Goal: Transaction & Acquisition: Purchase product/service

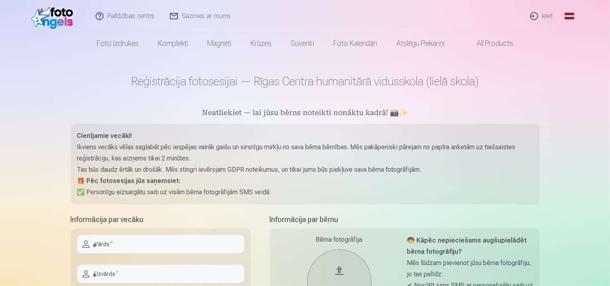
click at [550, 12] on link "Ieiet" at bounding box center [542, 16] width 39 height 32
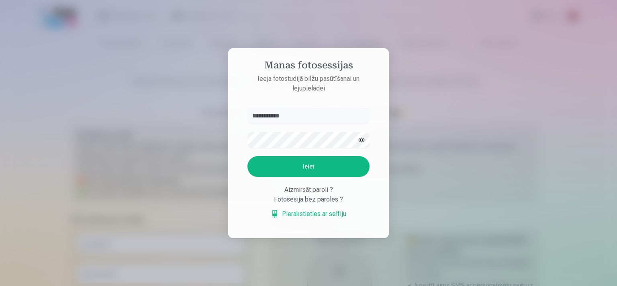
type input "**********"
click at [247, 156] on button "Ieiet" at bounding box center [308, 166] width 122 height 21
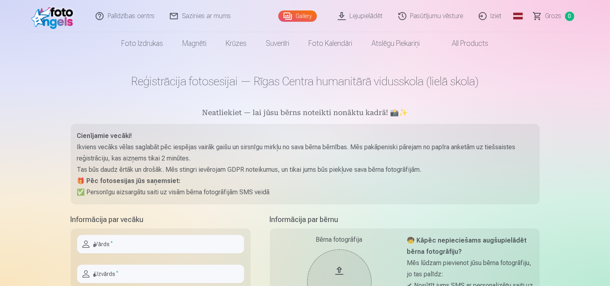
click at [302, 12] on link "Gallery" at bounding box center [297, 15] width 39 height 11
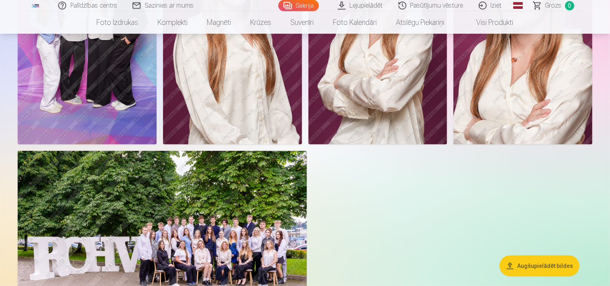
scroll to position [353, 0]
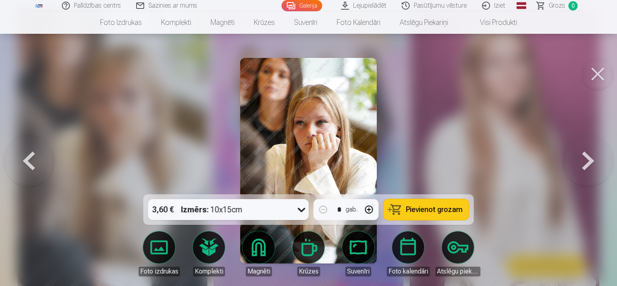
click at [600, 163] on button at bounding box center [587, 160] width 51 height 51
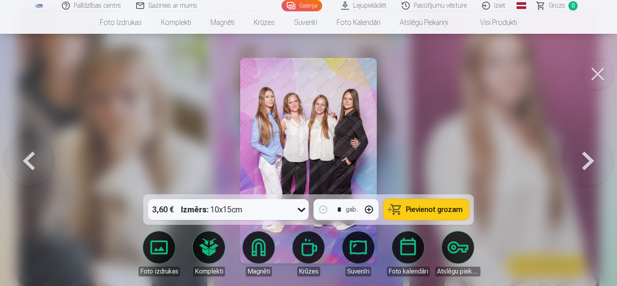
click at [489, 167] on div at bounding box center [308, 143] width 617 height 286
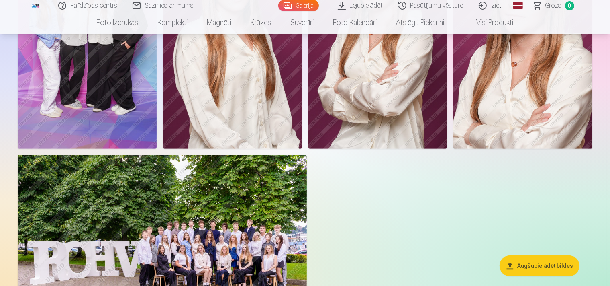
click at [157, 142] on img at bounding box center [87, 44] width 139 height 209
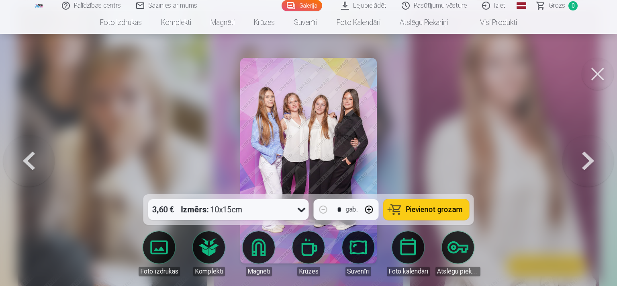
click at [588, 169] on button at bounding box center [587, 160] width 51 height 51
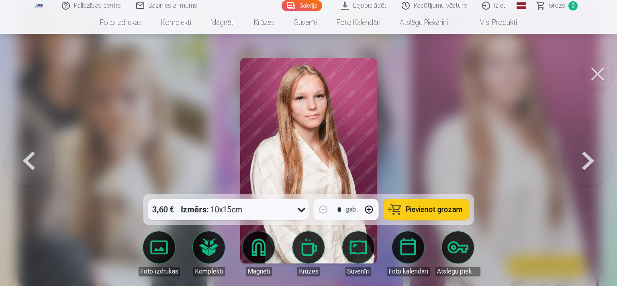
click at [588, 169] on button at bounding box center [587, 160] width 51 height 51
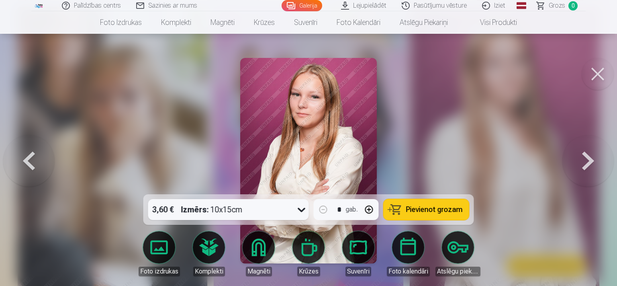
click at [588, 169] on button at bounding box center [587, 160] width 51 height 51
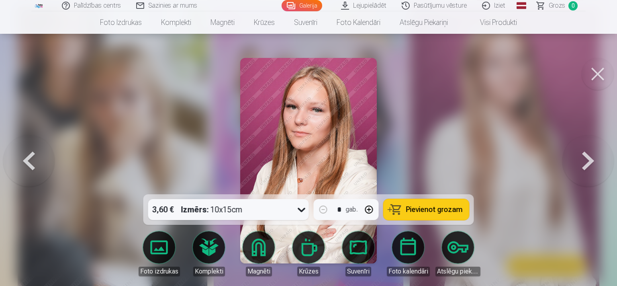
click at [588, 169] on button at bounding box center [587, 160] width 51 height 51
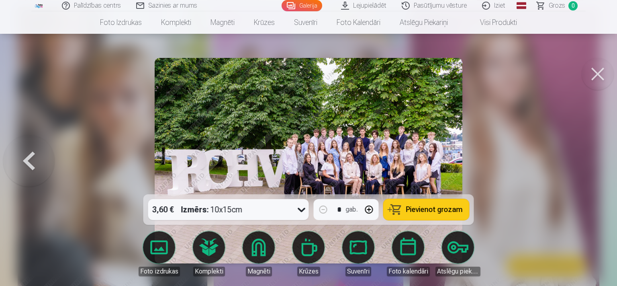
click at [595, 71] on button at bounding box center [598, 74] width 32 height 32
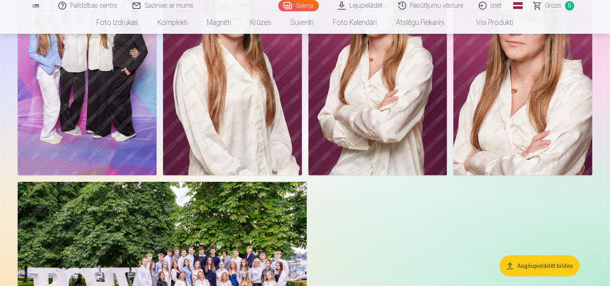
scroll to position [322, 0]
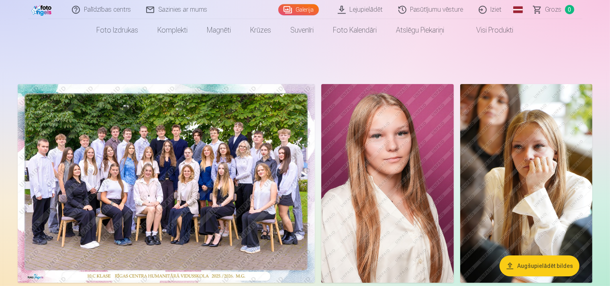
scroll to position [0, 0]
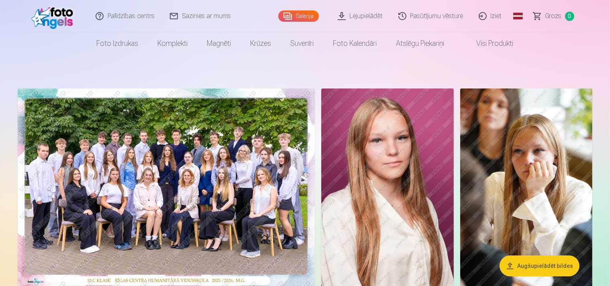
click at [283, 184] on img at bounding box center [166, 187] width 297 height 198
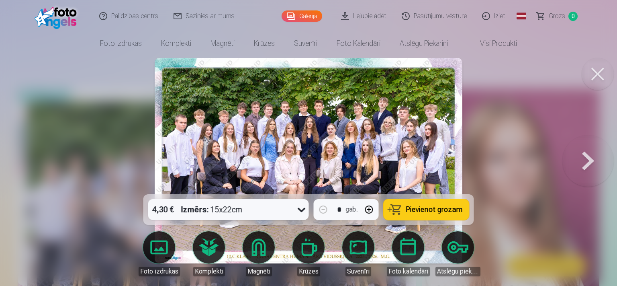
click at [361, 136] on img at bounding box center [309, 160] width 308 height 205
click at [299, 213] on icon at bounding box center [301, 209] width 13 height 13
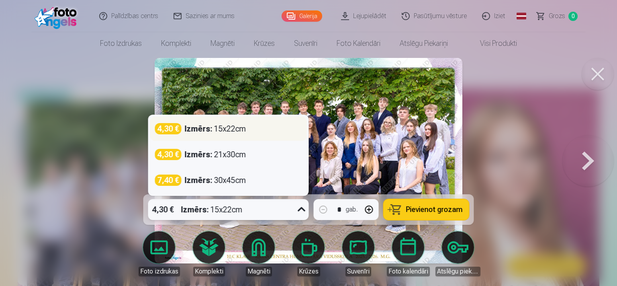
click at [237, 131] on div "Izmērs : 15x22cm" at bounding box center [215, 128] width 61 height 11
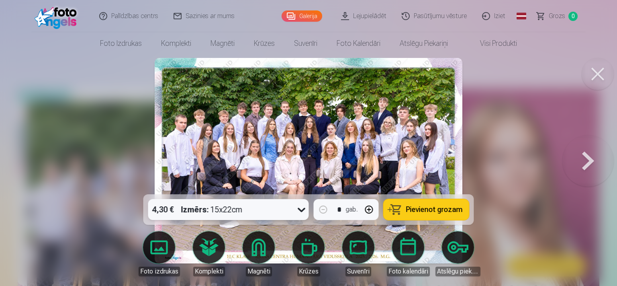
click at [444, 207] on span "Pievienot grozam" at bounding box center [434, 209] width 57 height 7
click at [595, 163] on button at bounding box center [587, 160] width 51 height 51
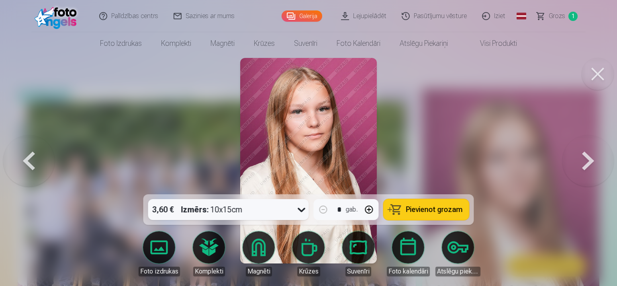
click at [595, 163] on button at bounding box center [587, 160] width 51 height 51
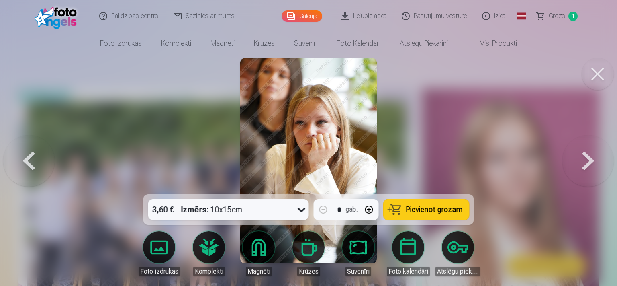
click at [594, 162] on button at bounding box center [587, 160] width 51 height 51
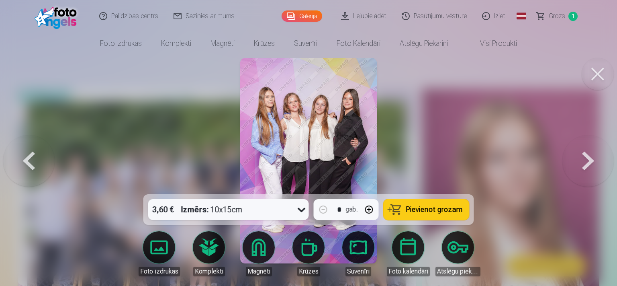
click at [452, 207] on span "Pievienot grozam" at bounding box center [434, 209] width 57 height 7
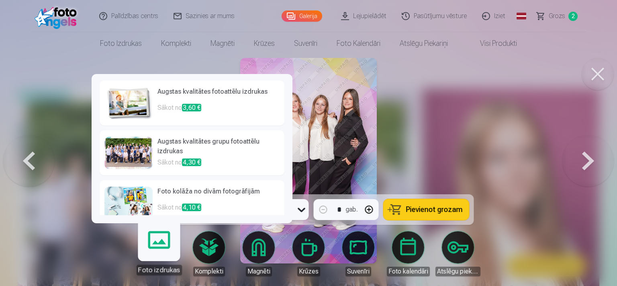
click at [161, 273] on div "Foto izdrukas" at bounding box center [158, 269] width 45 height 10
click at [230, 200] on h6 "Foto kolāža no divām fotogrāfijām" at bounding box center [218, 194] width 122 height 16
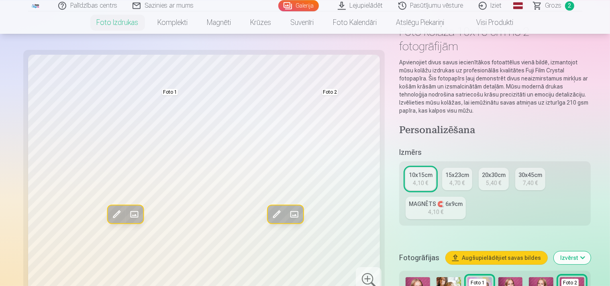
scroll to position [49, 0]
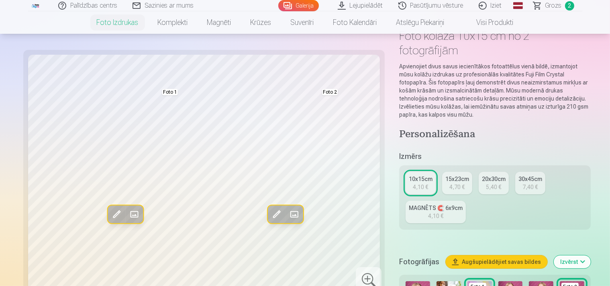
click at [270, 214] on span at bounding box center [276, 214] width 13 height 13
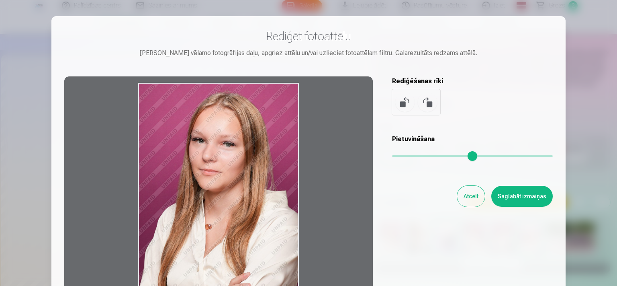
drag, startPoint x: 238, startPoint y: 153, endPoint x: 264, endPoint y: 200, distance: 54.0
click at [265, 201] on div at bounding box center [218, 202] width 309 height 252
click at [477, 200] on button "Atcelt" at bounding box center [471, 196] width 28 height 21
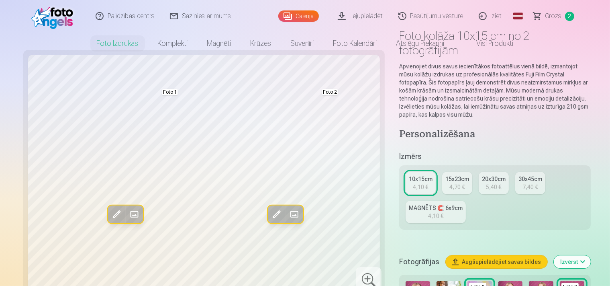
scroll to position [0, 0]
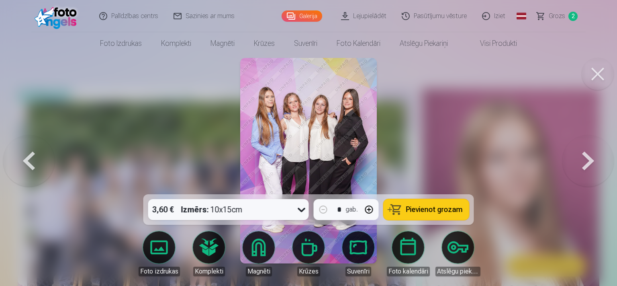
click at [556, 17] on span "Grozs" at bounding box center [557, 16] width 16 height 10
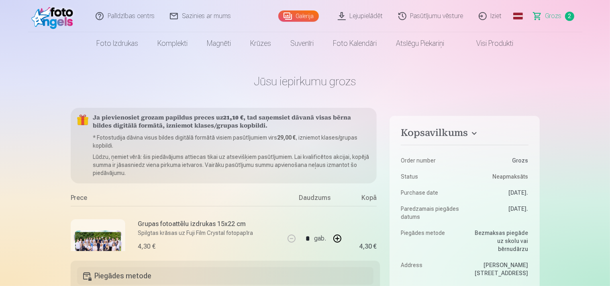
click at [556, 14] on span "Grozs" at bounding box center [554, 16] width 16 height 10
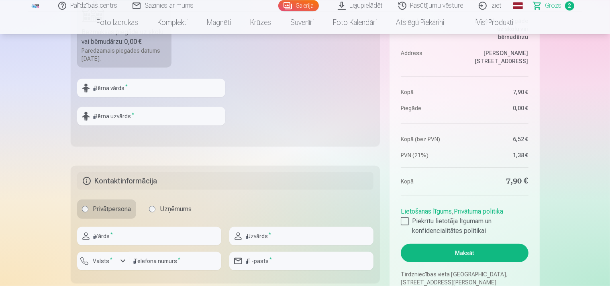
scroll to position [326, 0]
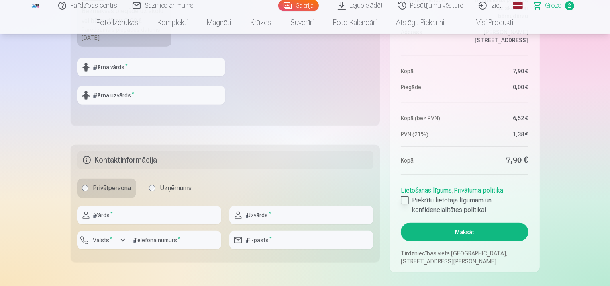
click at [406, 198] on div at bounding box center [405, 200] width 8 height 8
click at [470, 228] on button "Maksāt" at bounding box center [464, 232] width 127 height 18
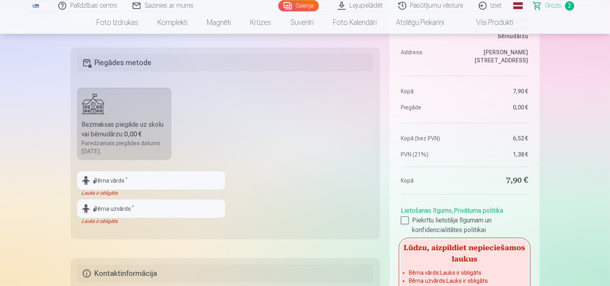
scroll to position [209, 0]
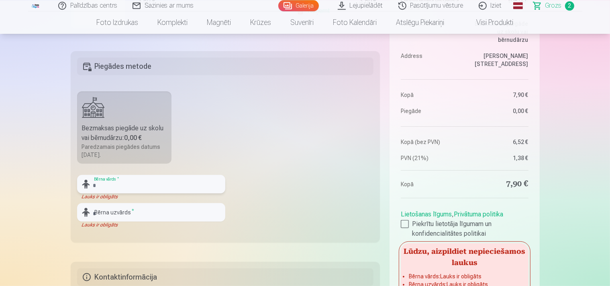
click at [162, 183] on input "text" at bounding box center [151, 184] width 148 height 18
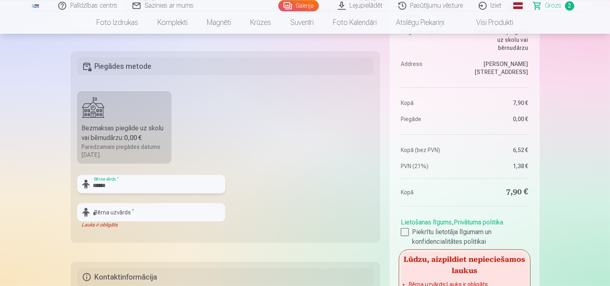
type input "******"
click at [146, 213] on input "text" at bounding box center [151, 212] width 148 height 18
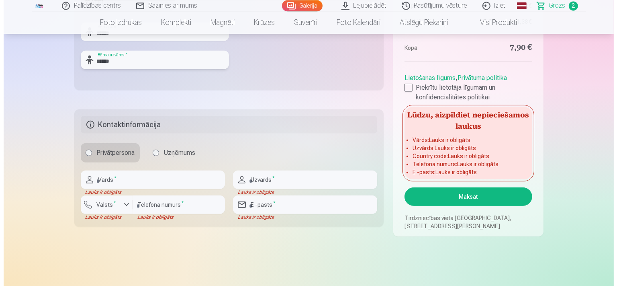
scroll to position [366, 0]
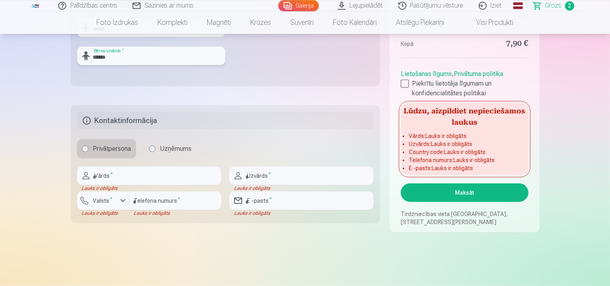
type input "******"
click at [155, 171] on input "text" at bounding box center [149, 175] width 144 height 18
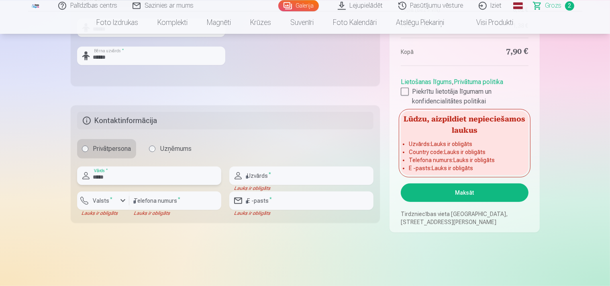
type input "*****"
click at [329, 177] on input "text" at bounding box center [301, 175] width 144 height 18
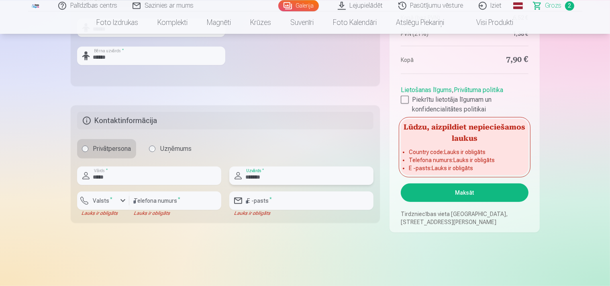
type input "*******"
click at [125, 200] on div "button" at bounding box center [123, 201] width 10 height 10
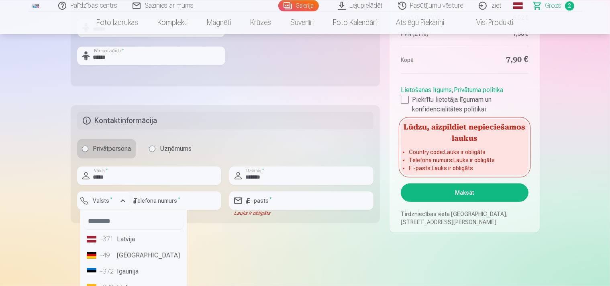
click at [129, 238] on li "+371 Latvija" at bounding box center [134, 239] width 100 height 16
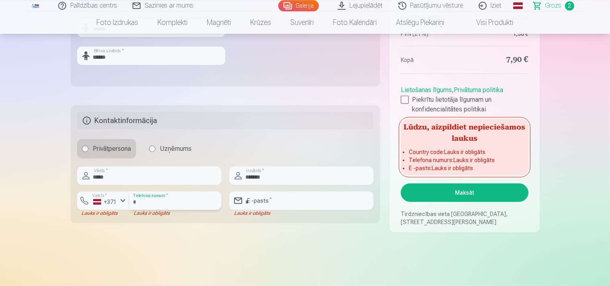
click at [156, 202] on input "number" at bounding box center [175, 200] width 92 height 18
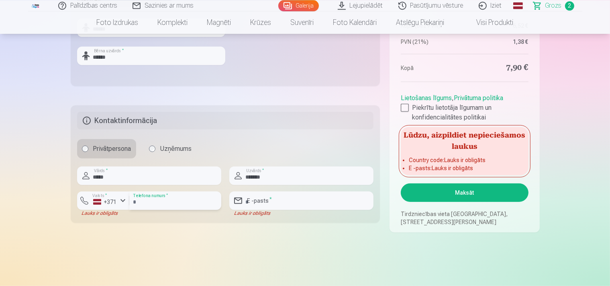
type input "********"
click at [313, 202] on input "email" at bounding box center [301, 200] width 144 height 18
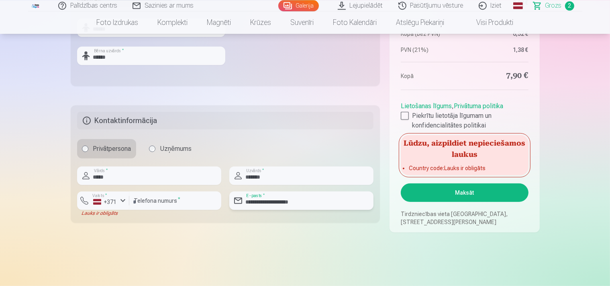
type input "**********"
click at [123, 198] on div "button" at bounding box center [123, 201] width 10 height 10
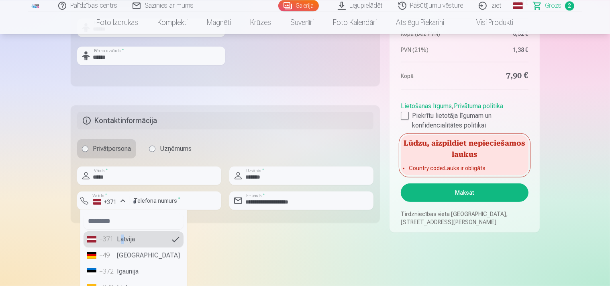
click at [123, 237] on li "+371 Latvija" at bounding box center [134, 239] width 100 height 16
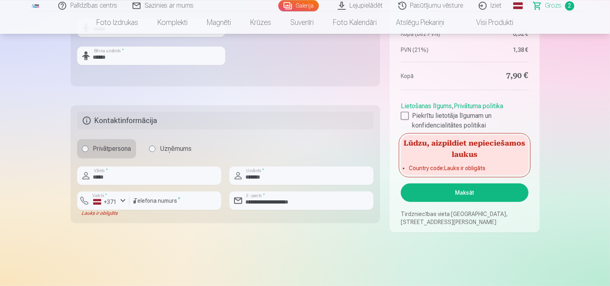
click at [507, 189] on button "Maksāt" at bounding box center [464, 192] width 127 height 18
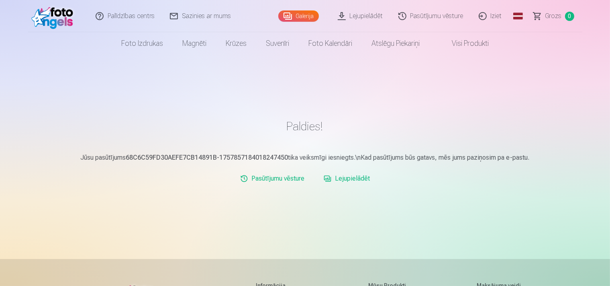
click at [498, 16] on link "Iziet" at bounding box center [491, 16] width 39 height 32
